Goal: Check status

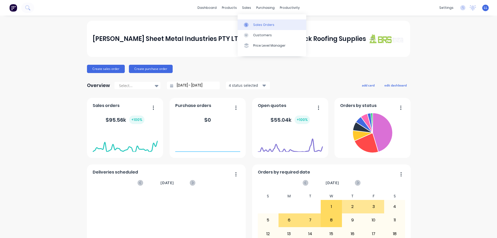
click at [255, 24] on div "Sales Orders" at bounding box center [263, 25] width 21 height 5
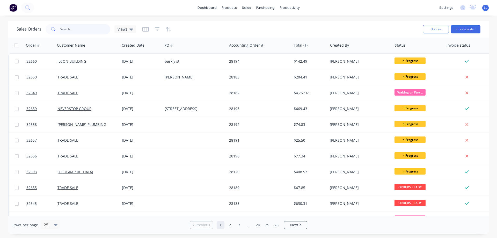
click at [69, 27] on input "text" at bounding box center [85, 29] width 50 height 10
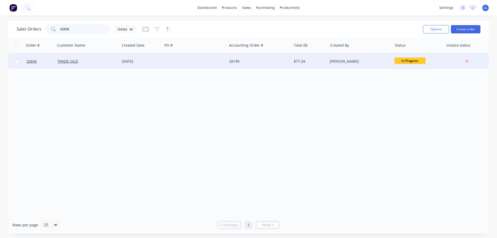
type input "32656"
click at [210, 60] on div at bounding box center [195, 62] width 64 height 16
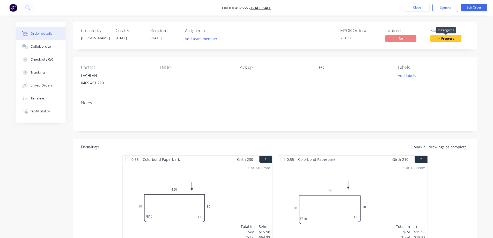
click at [441, 39] on span "In Progress" at bounding box center [445, 38] width 31 height 6
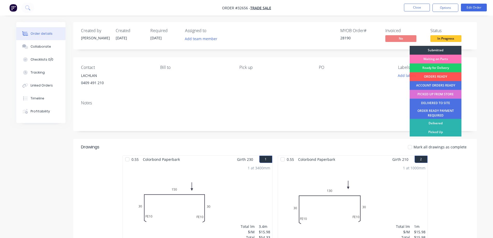
click at [444, 93] on div "PICKED UP FROM STORE" at bounding box center [436, 94] width 52 height 9
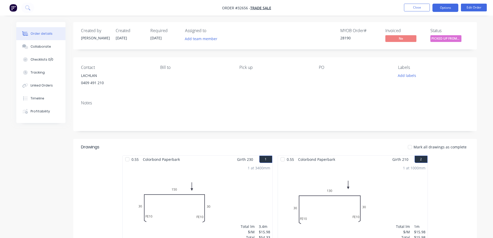
click at [447, 9] on button "Options" at bounding box center [445, 8] width 26 height 8
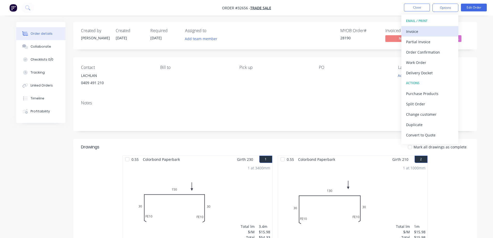
click at [424, 34] on div "Invoice" at bounding box center [430, 32] width 48 height 8
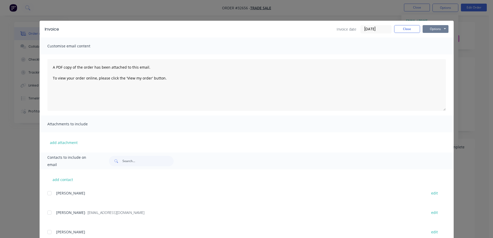
click at [431, 30] on button "Options" at bounding box center [436, 29] width 26 height 8
click at [436, 48] on button "Print" at bounding box center [439, 46] width 33 height 9
click at [410, 30] on button "Close" at bounding box center [407, 29] width 26 height 8
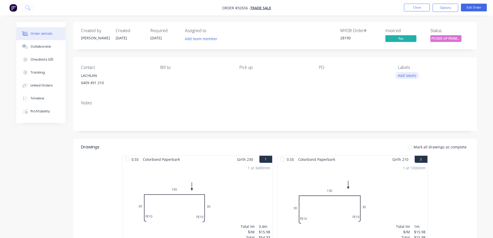
click at [410, 76] on button "Add labels" at bounding box center [407, 75] width 24 height 7
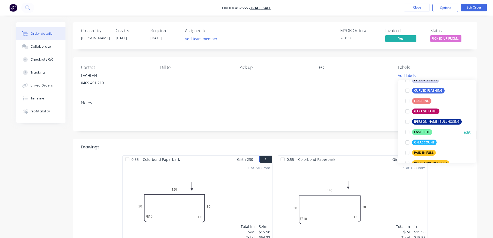
scroll to position [129, 0]
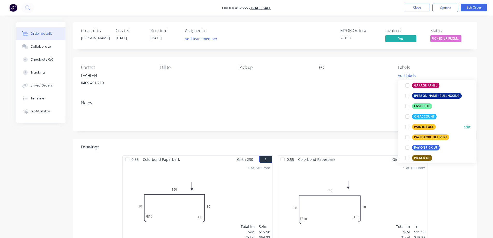
click at [431, 126] on div "PAID IN FULL" at bounding box center [424, 127] width 24 height 6
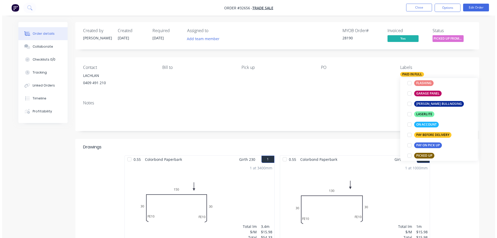
scroll to position [0, 0]
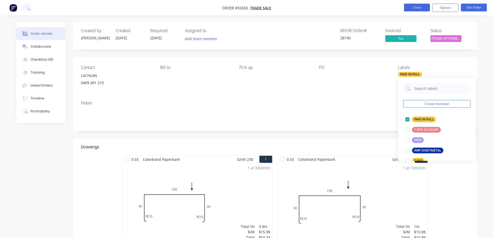
click at [418, 9] on button "Close" at bounding box center [417, 8] width 26 height 8
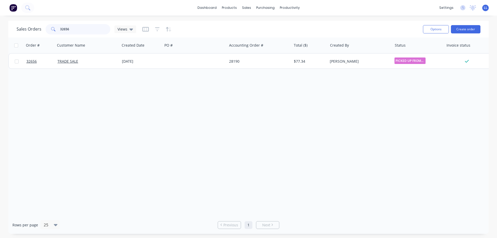
click at [81, 29] on input "32656" at bounding box center [85, 29] width 50 height 10
type input "3"
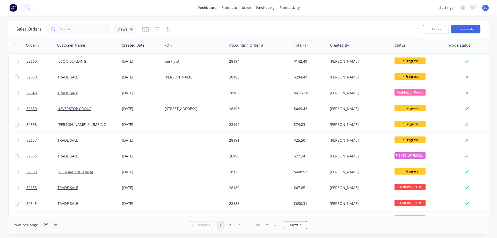
click at [12, 8] on img at bounding box center [13, 8] width 8 height 8
